Goal: Transaction & Acquisition: Obtain resource

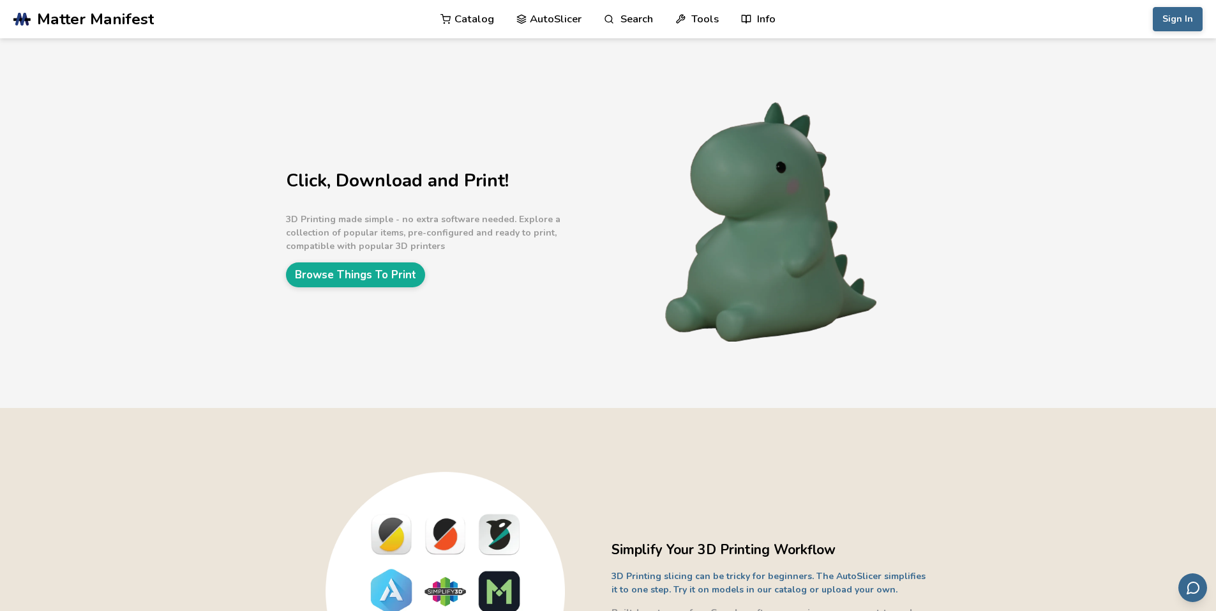
click at [473, 19] on link "Catalog" at bounding box center [467, 19] width 54 height 38
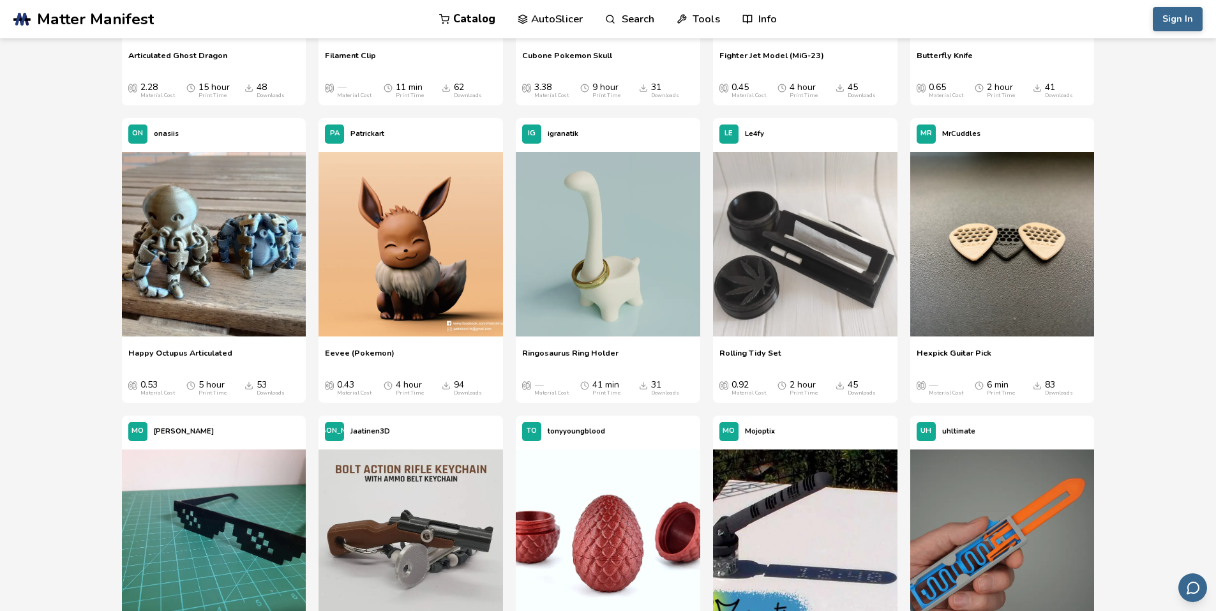
scroll to position [1211, 0]
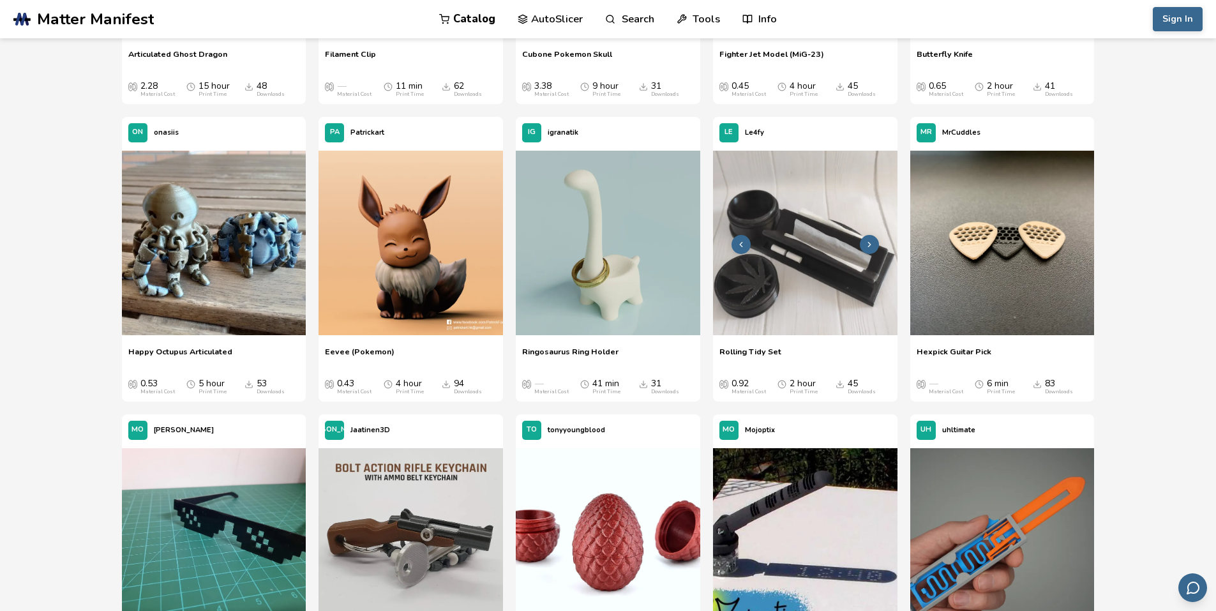
click at [787, 242] on img at bounding box center [805, 243] width 184 height 184
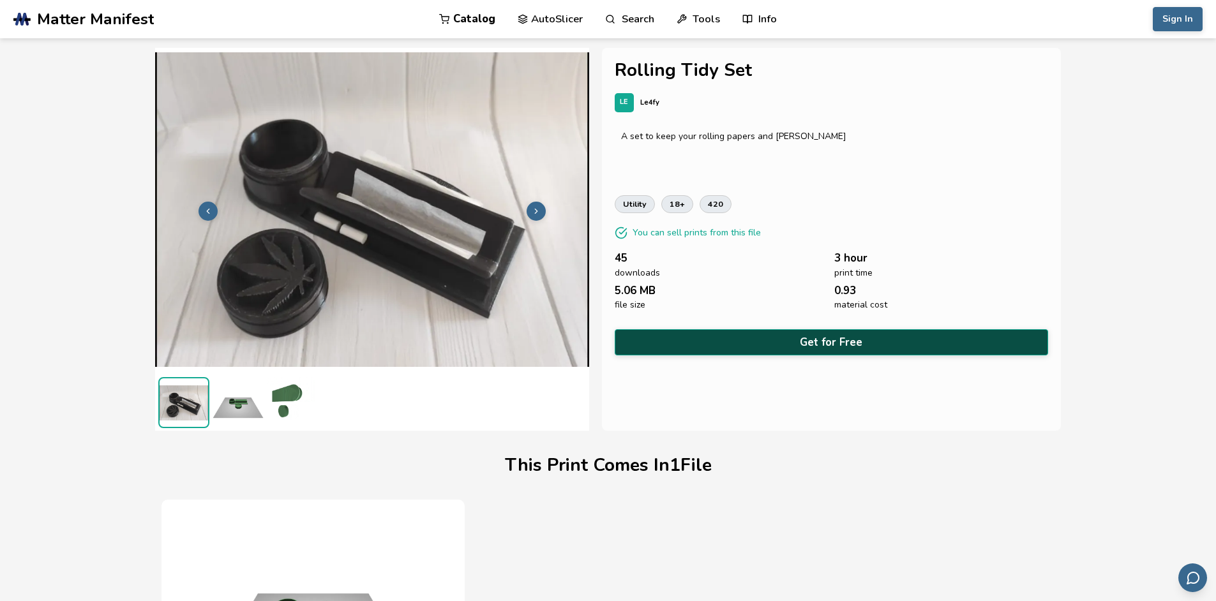
click at [825, 337] on button "Get for Free" at bounding box center [832, 342] width 434 height 26
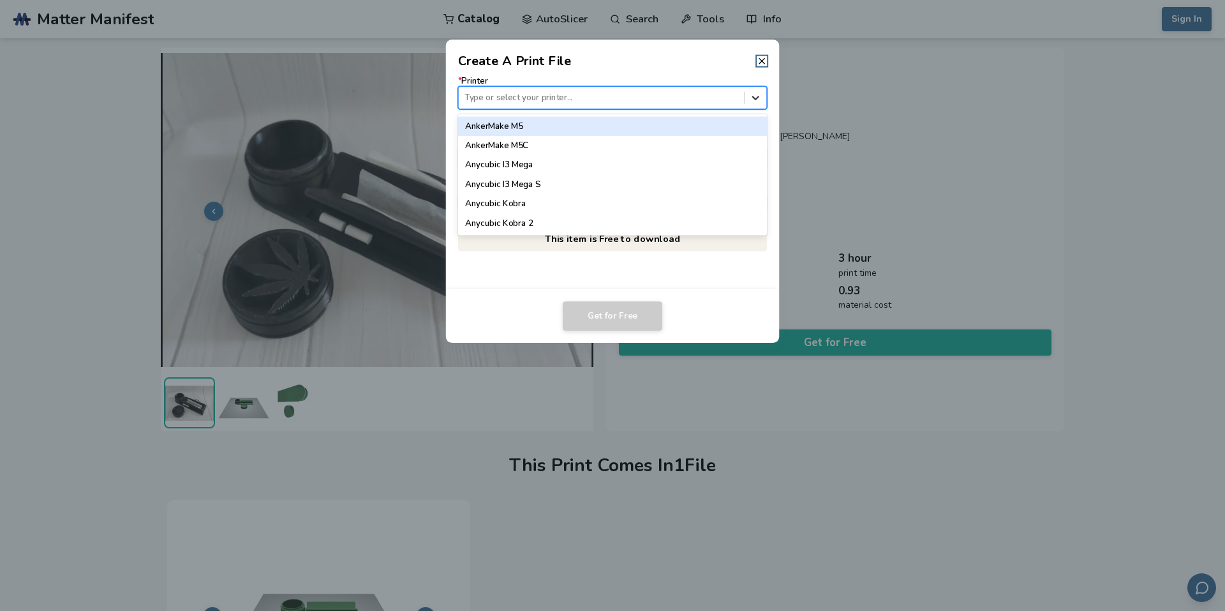
click at [758, 98] on icon at bounding box center [755, 98] width 7 height 4
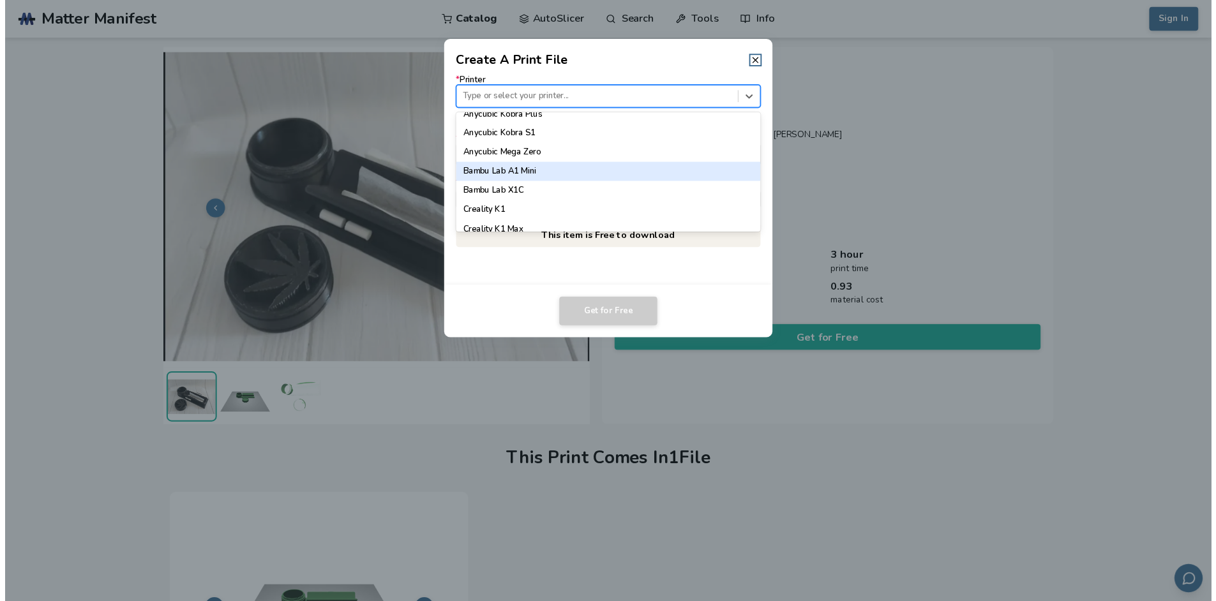
scroll to position [256, 0]
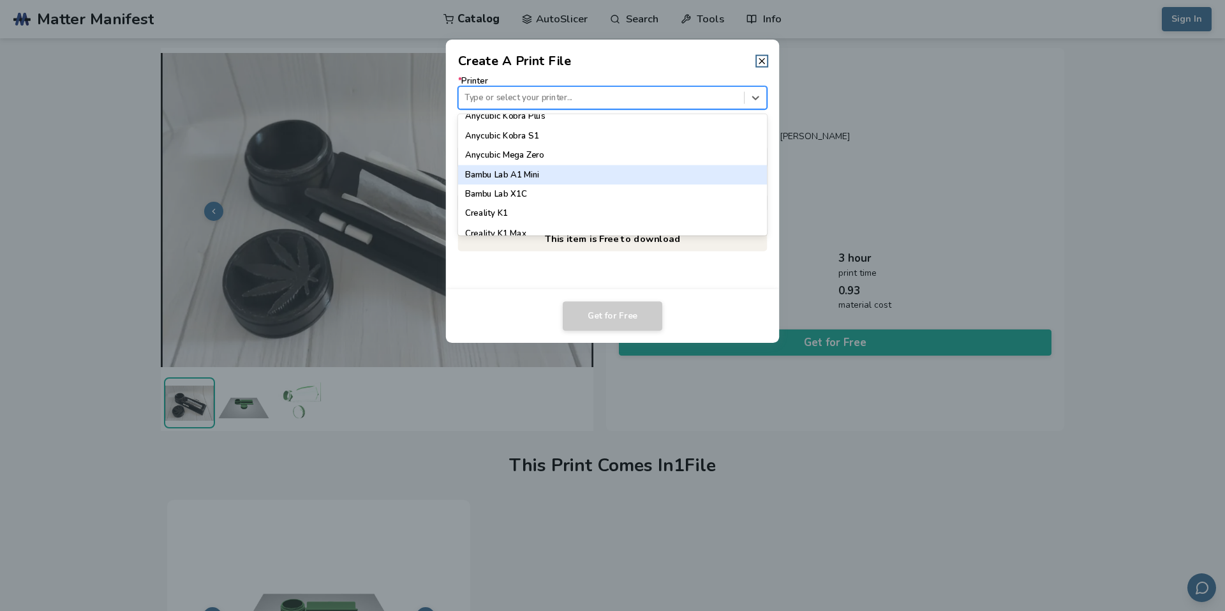
click at [509, 170] on div "Bambu Lab A1 Mini" at bounding box center [613, 174] width 310 height 19
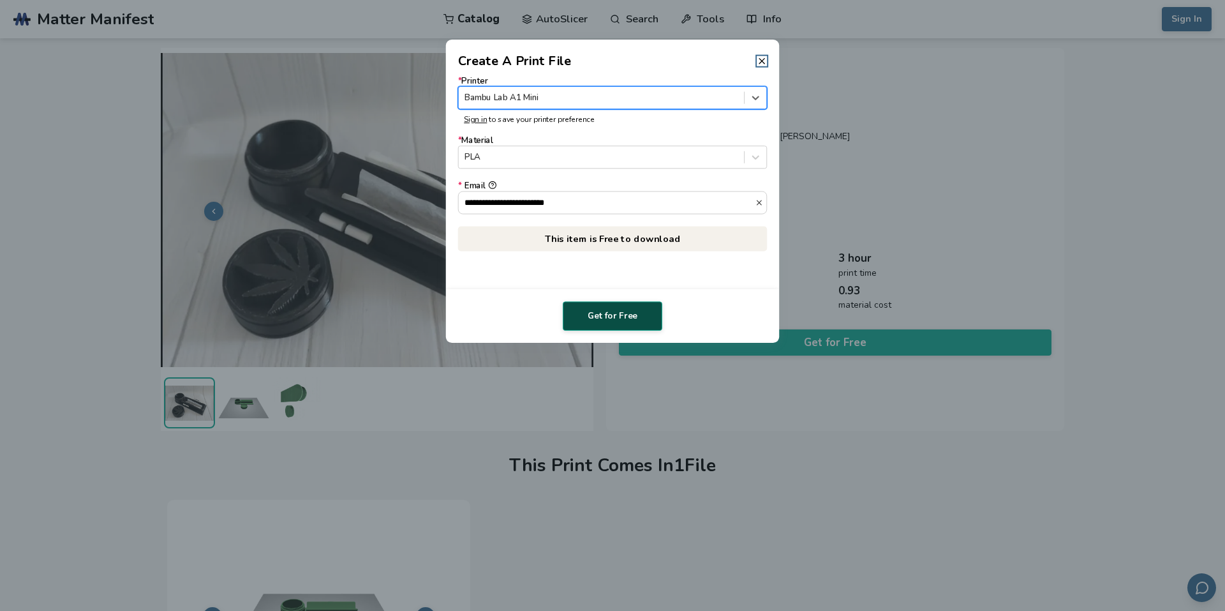
click at [612, 308] on button "Get for Free" at bounding box center [613, 315] width 100 height 29
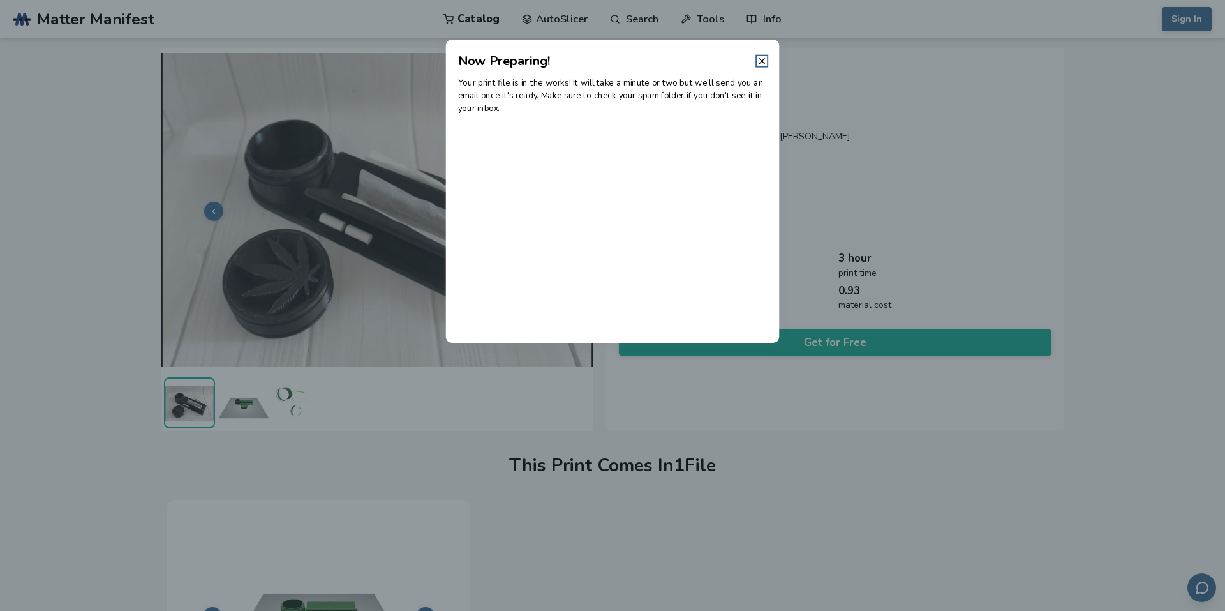
click at [1094, 184] on dialog "Now Preparing! Your print file is in the works! It will take a minute or two bu…" at bounding box center [613, 305] width 1164 height 580
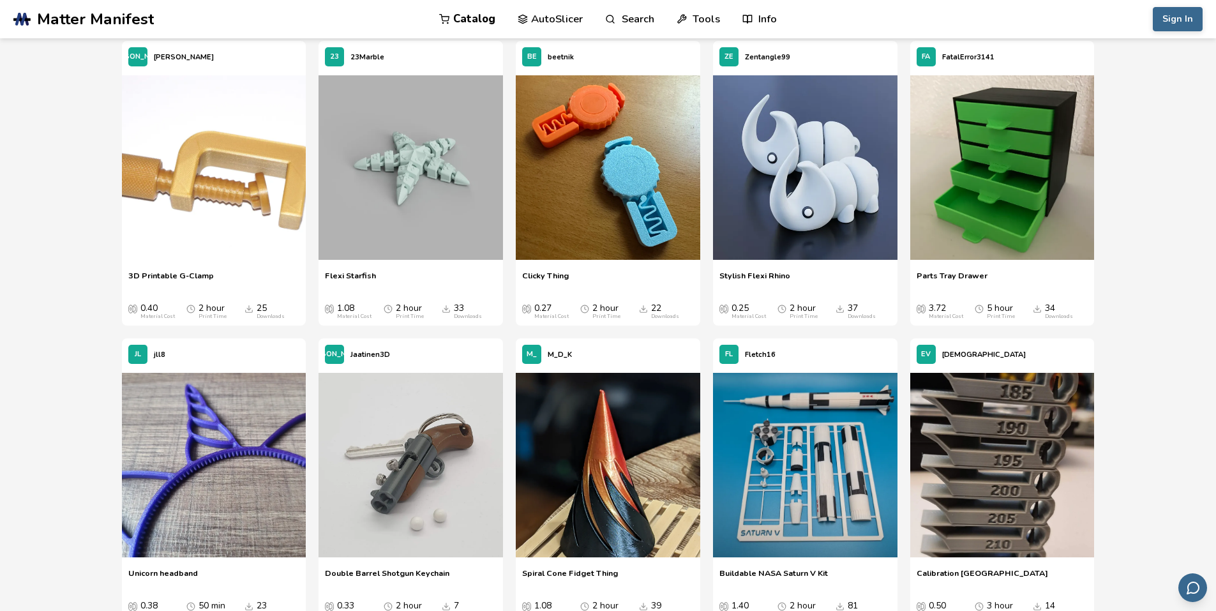
scroll to position [4262, 0]
